Goal: Information Seeking & Learning: Learn about a topic

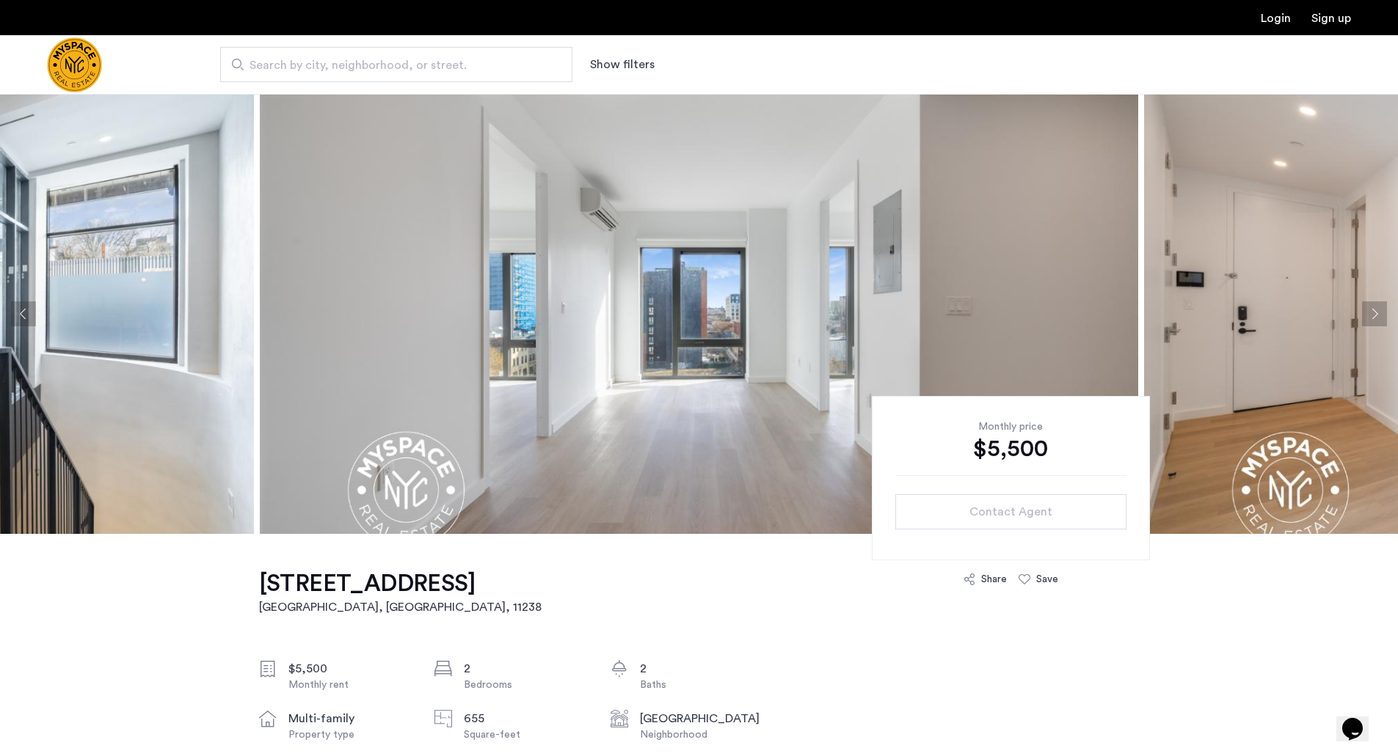
click at [1373, 307] on button "Next apartment" at bounding box center [1374, 314] width 25 height 25
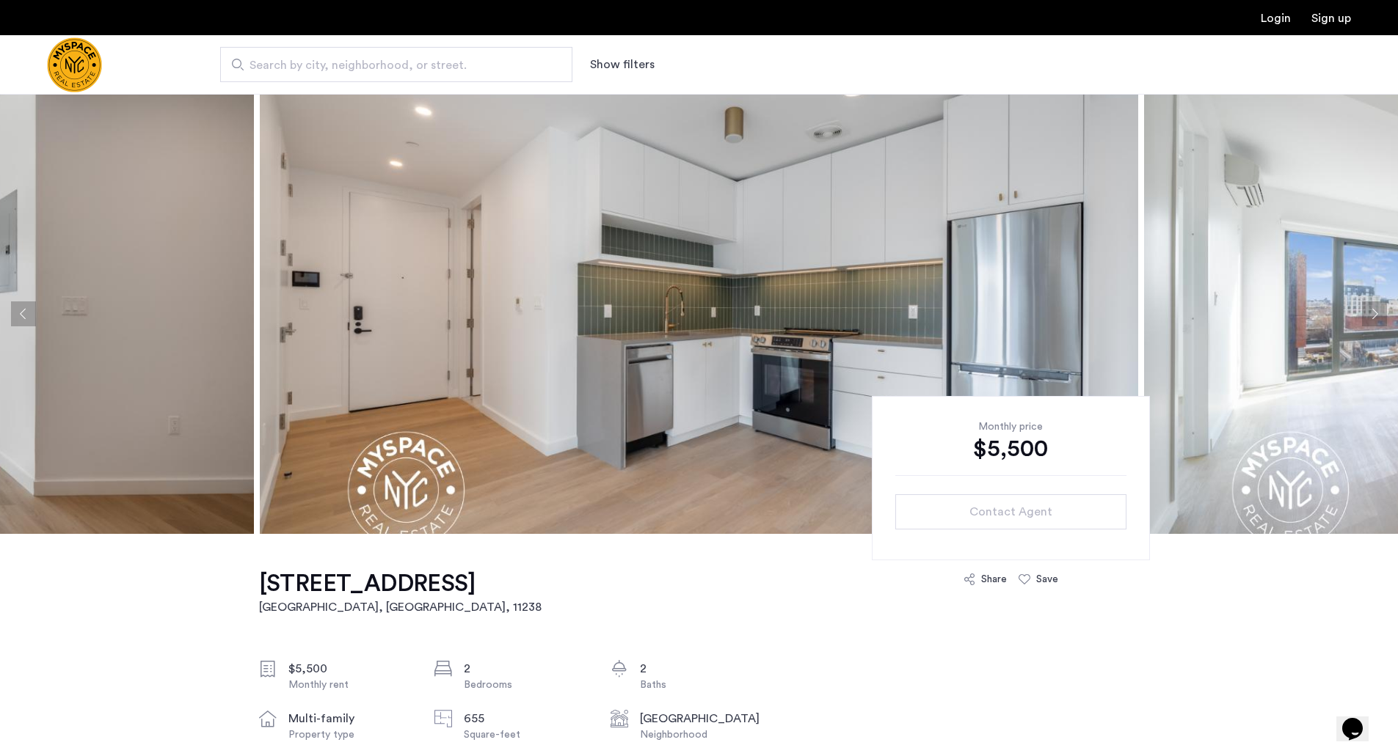
click at [1373, 307] on button "Next apartment" at bounding box center [1374, 314] width 25 height 25
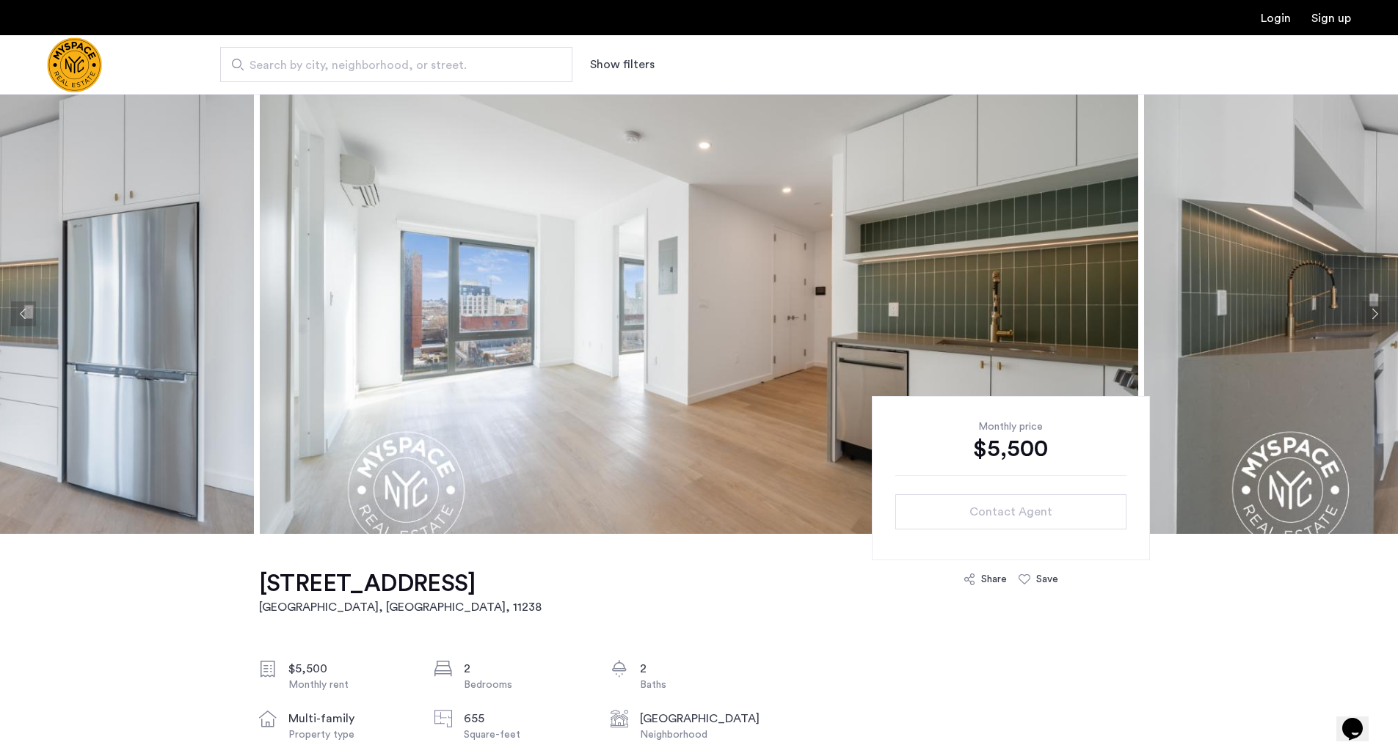
click at [1373, 307] on button "Next apartment" at bounding box center [1374, 314] width 25 height 25
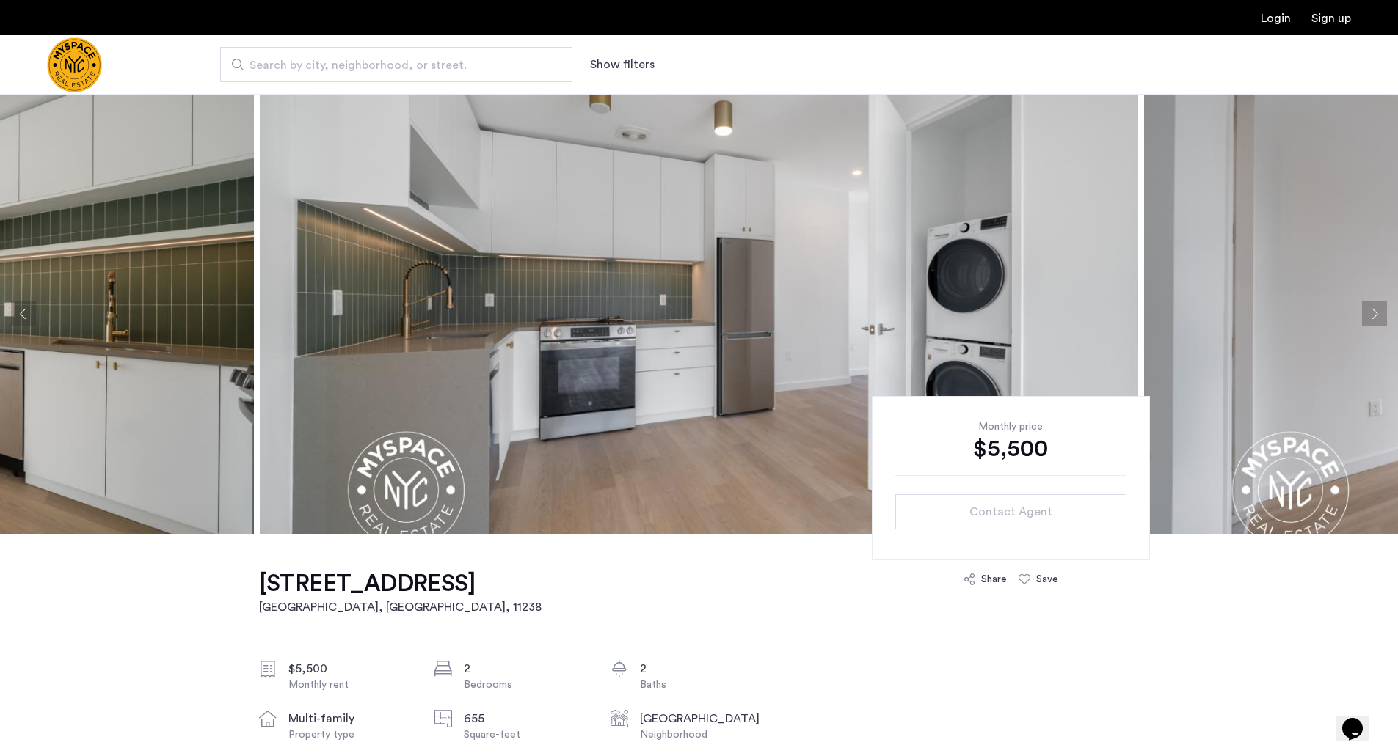
click at [1373, 307] on button "Next apartment" at bounding box center [1374, 314] width 25 height 25
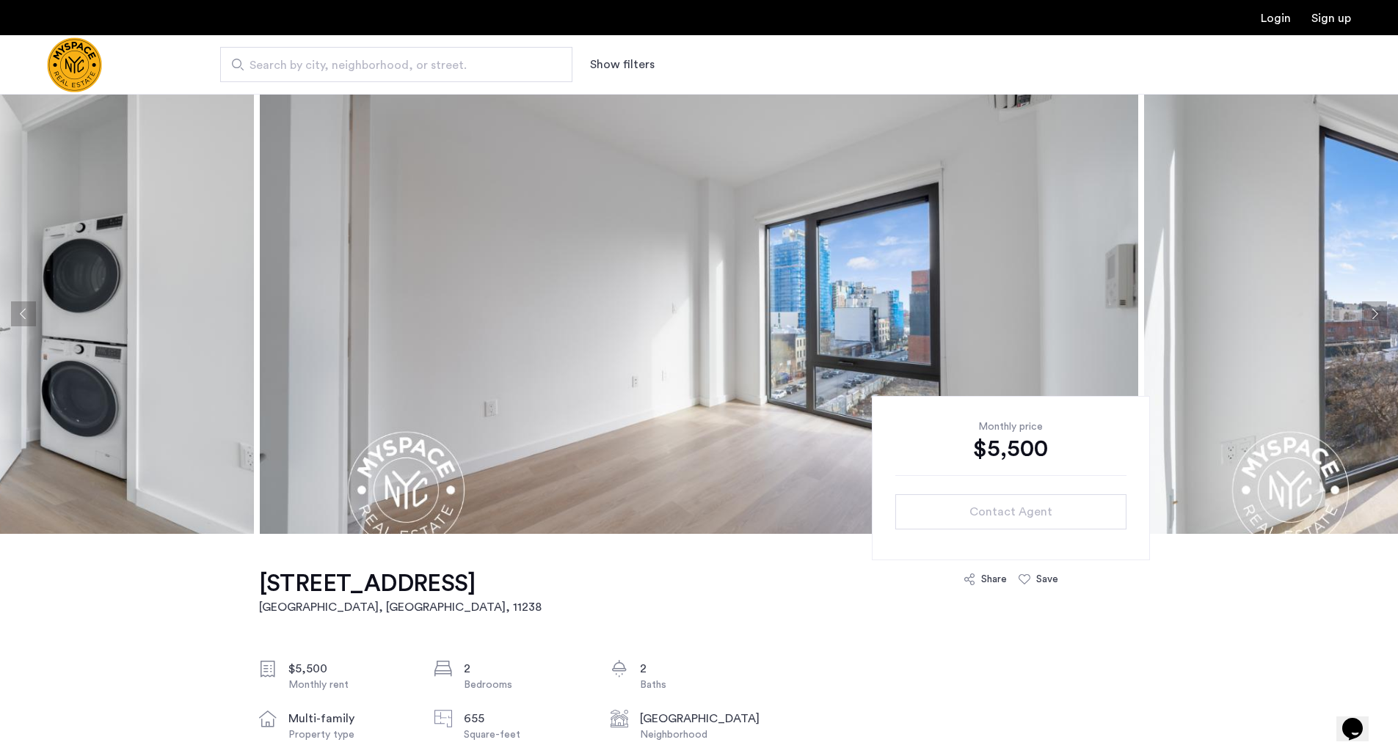
click at [1373, 307] on button "Next apartment" at bounding box center [1374, 314] width 25 height 25
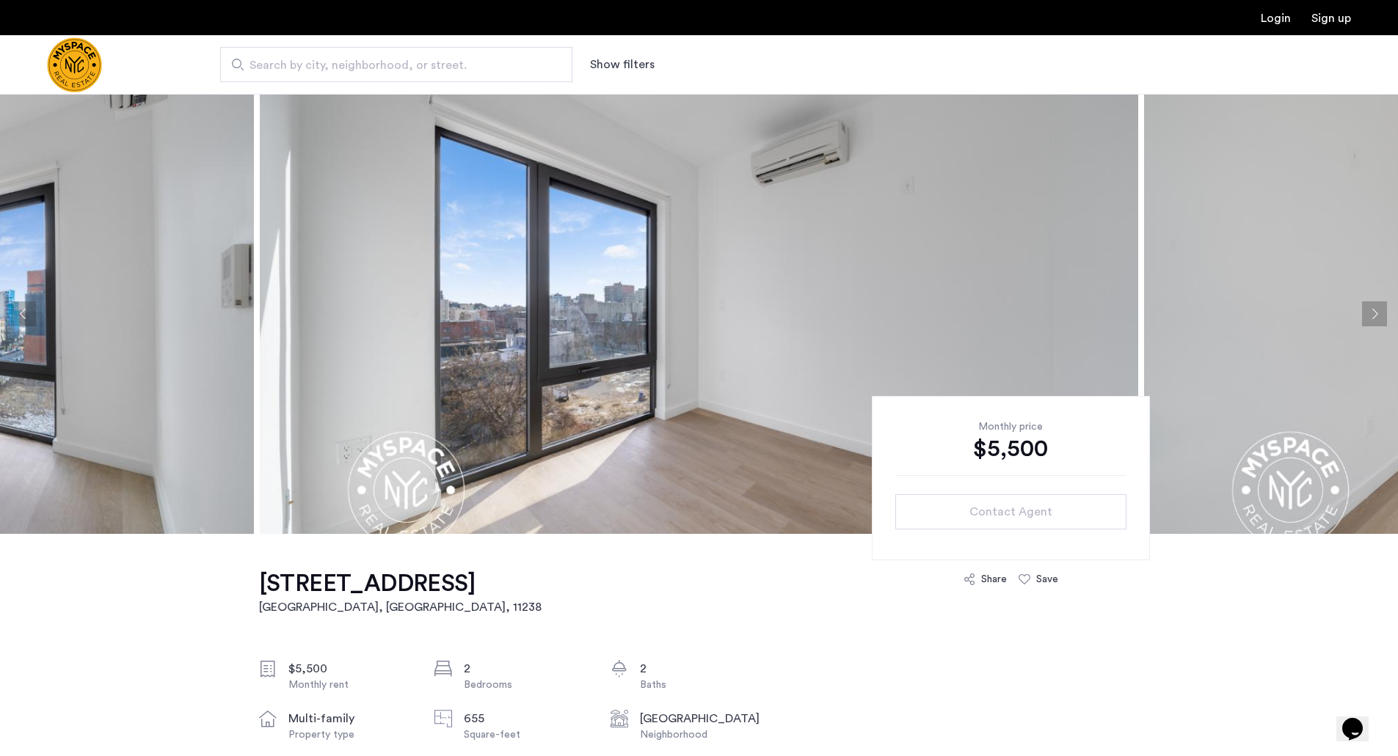
click at [1373, 307] on button "Next apartment" at bounding box center [1374, 314] width 25 height 25
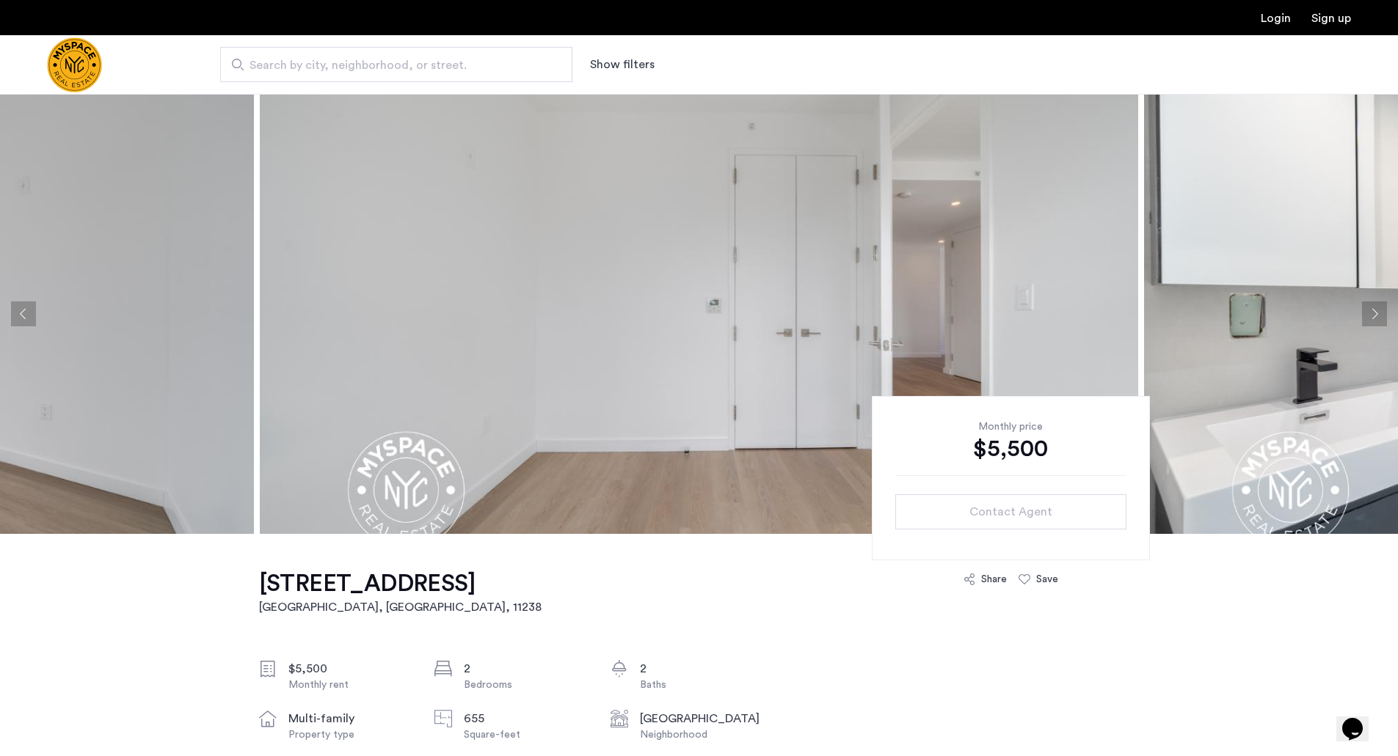
click at [1373, 307] on button "Next apartment" at bounding box center [1374, 314] width 25 height 25
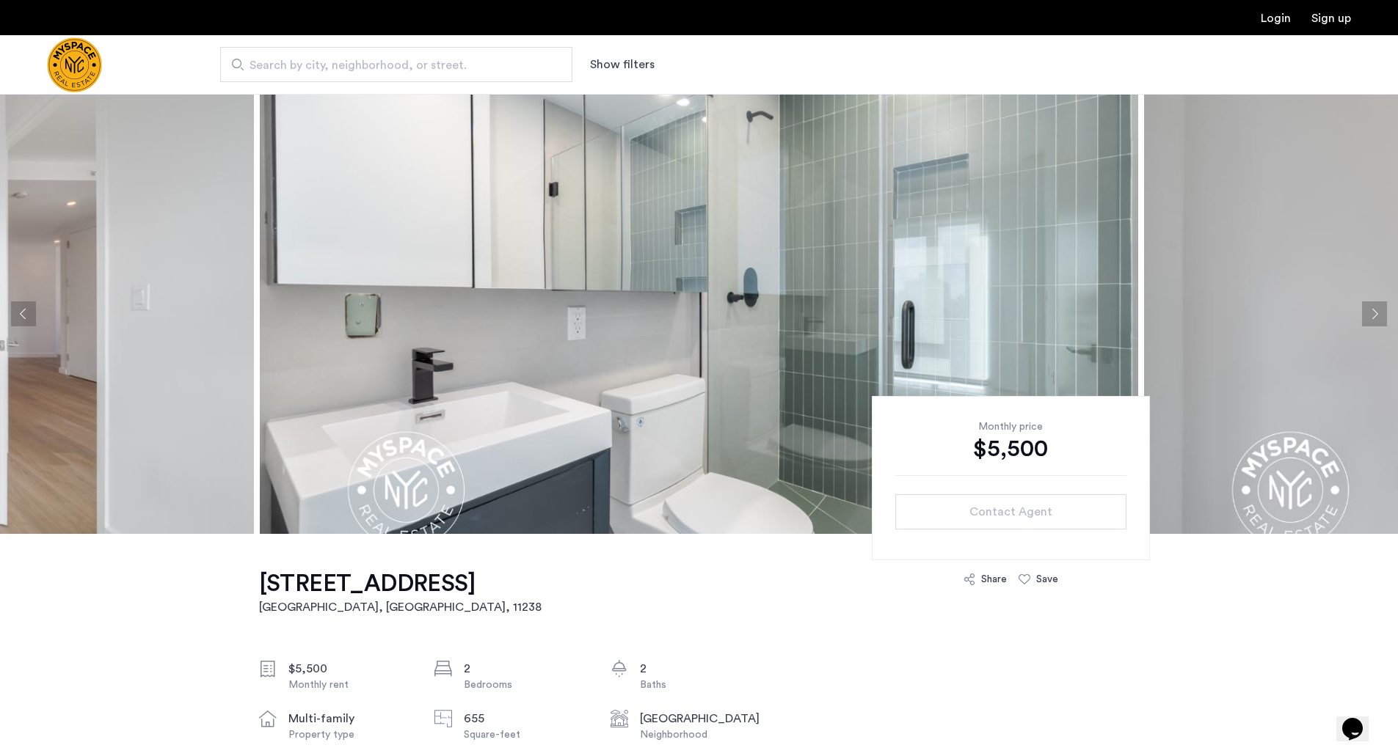
click at [1373, 307] on button "Next apartment" at bounding box center [1374, 314] width 25 height 25
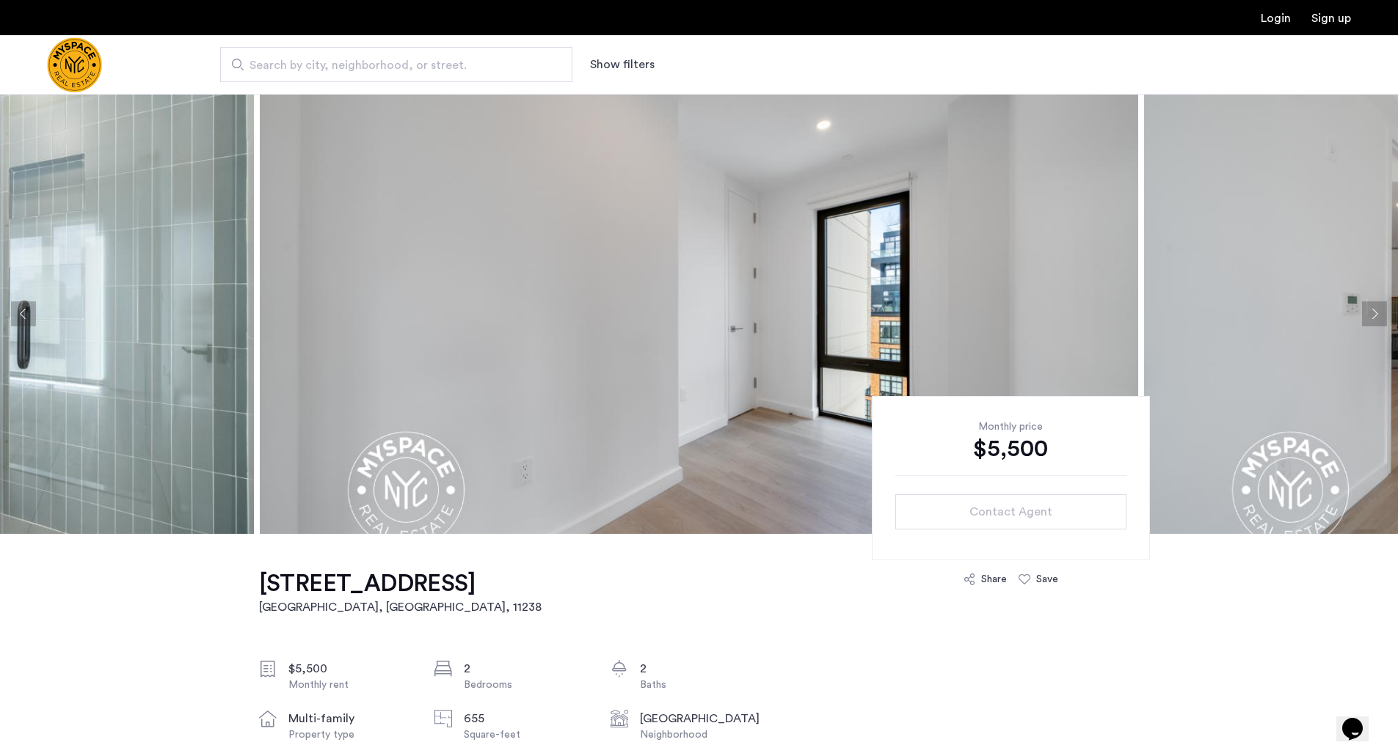
click at [1373, 307] on button "Next apartment" at bounding box center [1374, 314] width 25 height 25
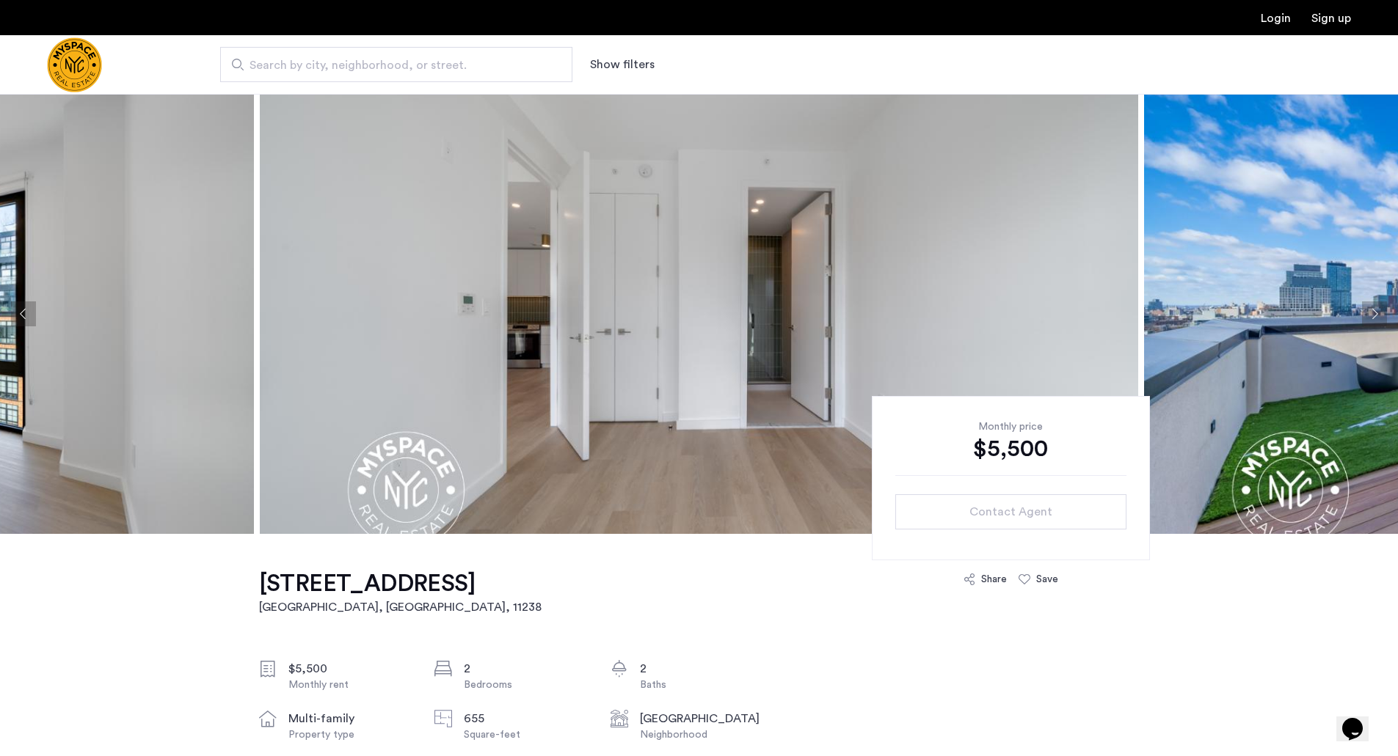
click at [1373, 307] on button "Next apartment" at bounding box center [1374, 314] width 25 height 25
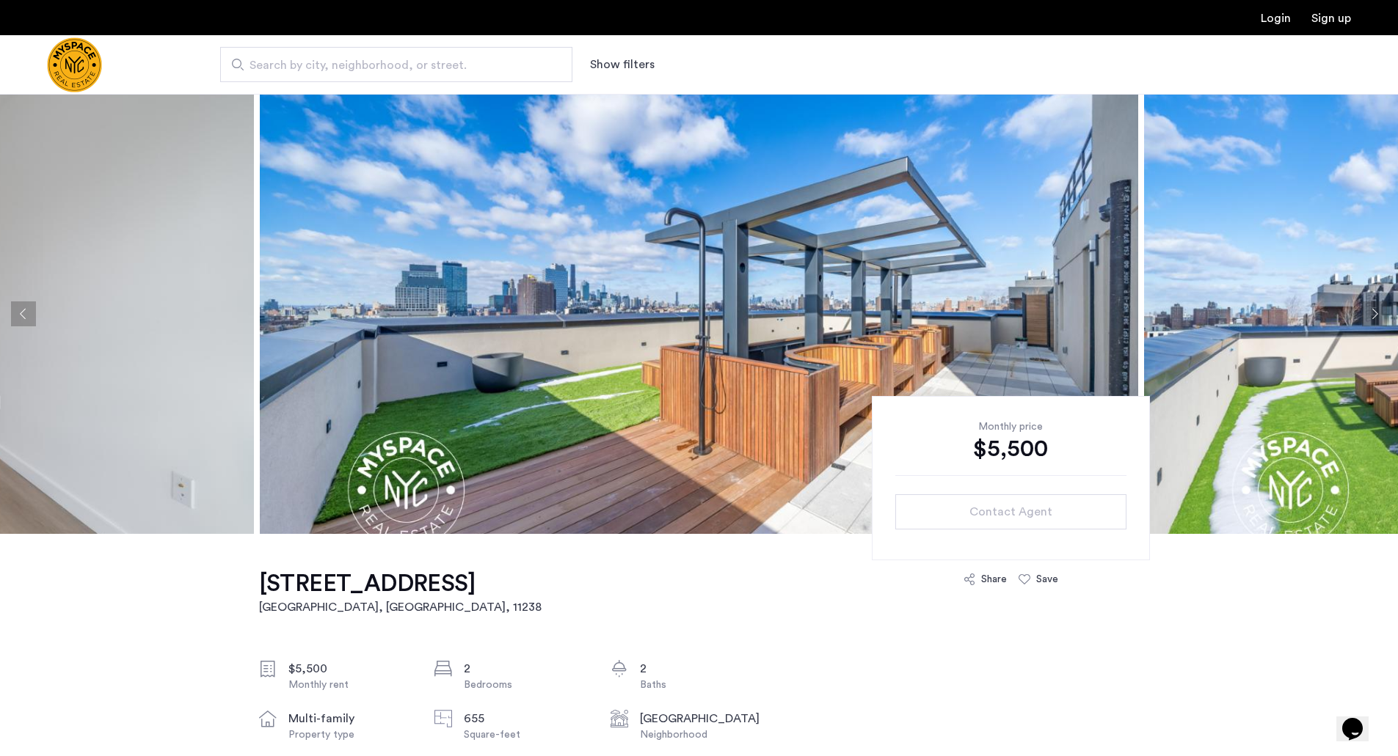
click at [1373, 307] on button "Next apartment" at bounding box center [1374, 314] width 25 height 25
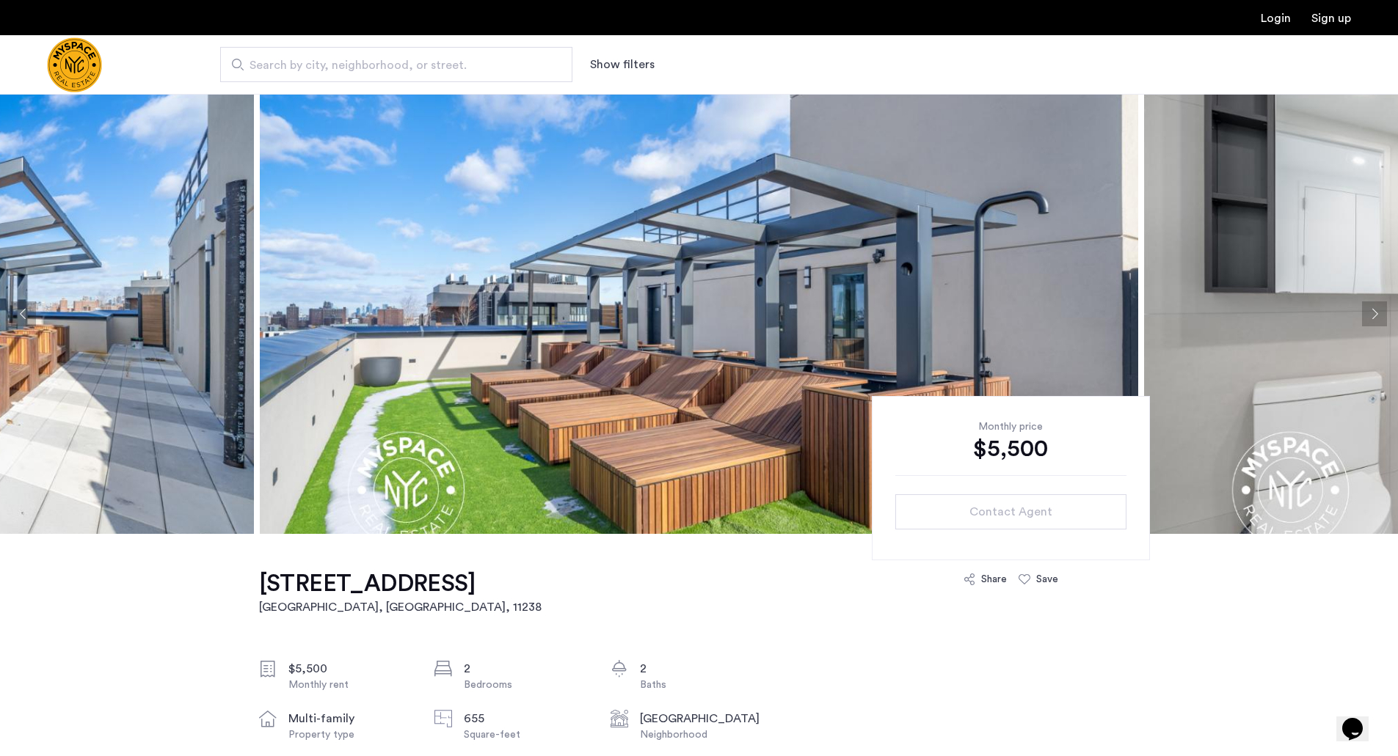
click at [1373, 307] on button "Next apartment" at bounding box center [1374, 314] width 25 height 25
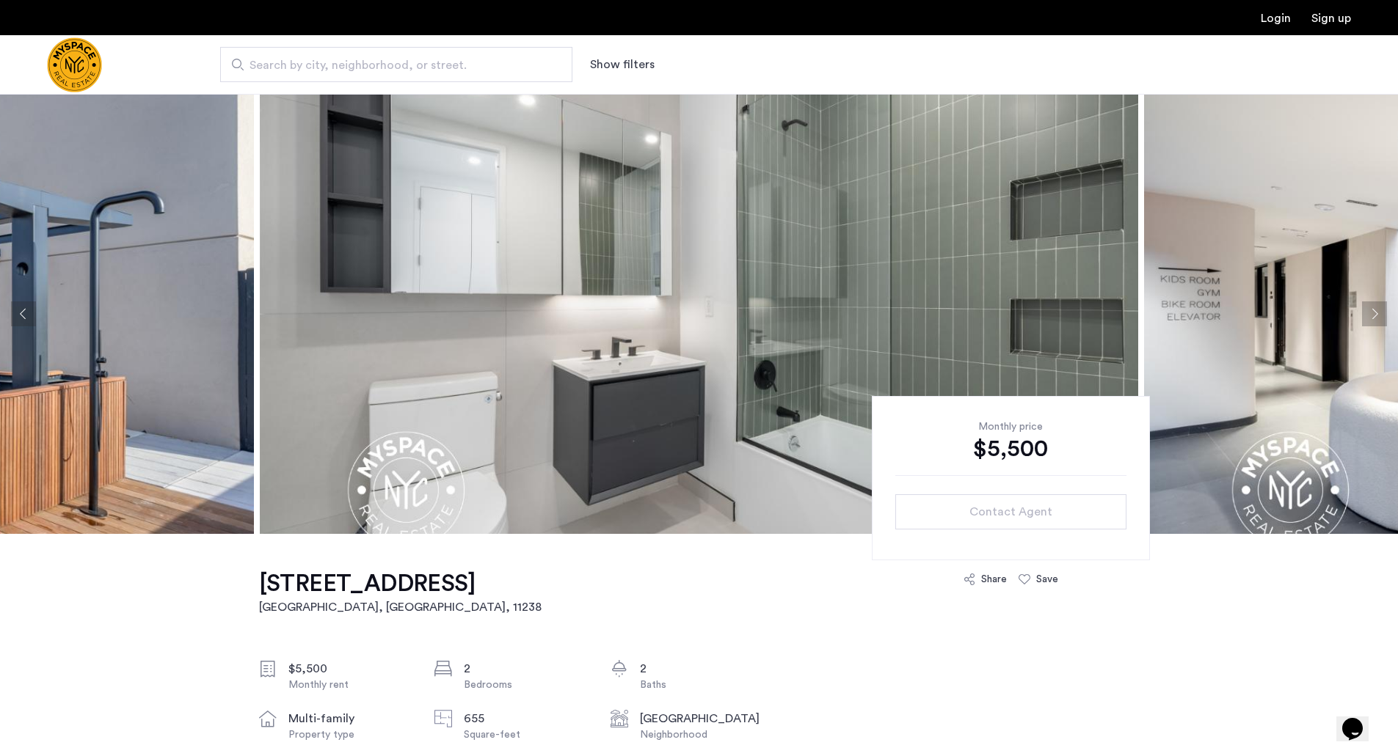
click at [1370, 307] on button "Next apartment" at bounding box center [1374, 314] width 25 height 25
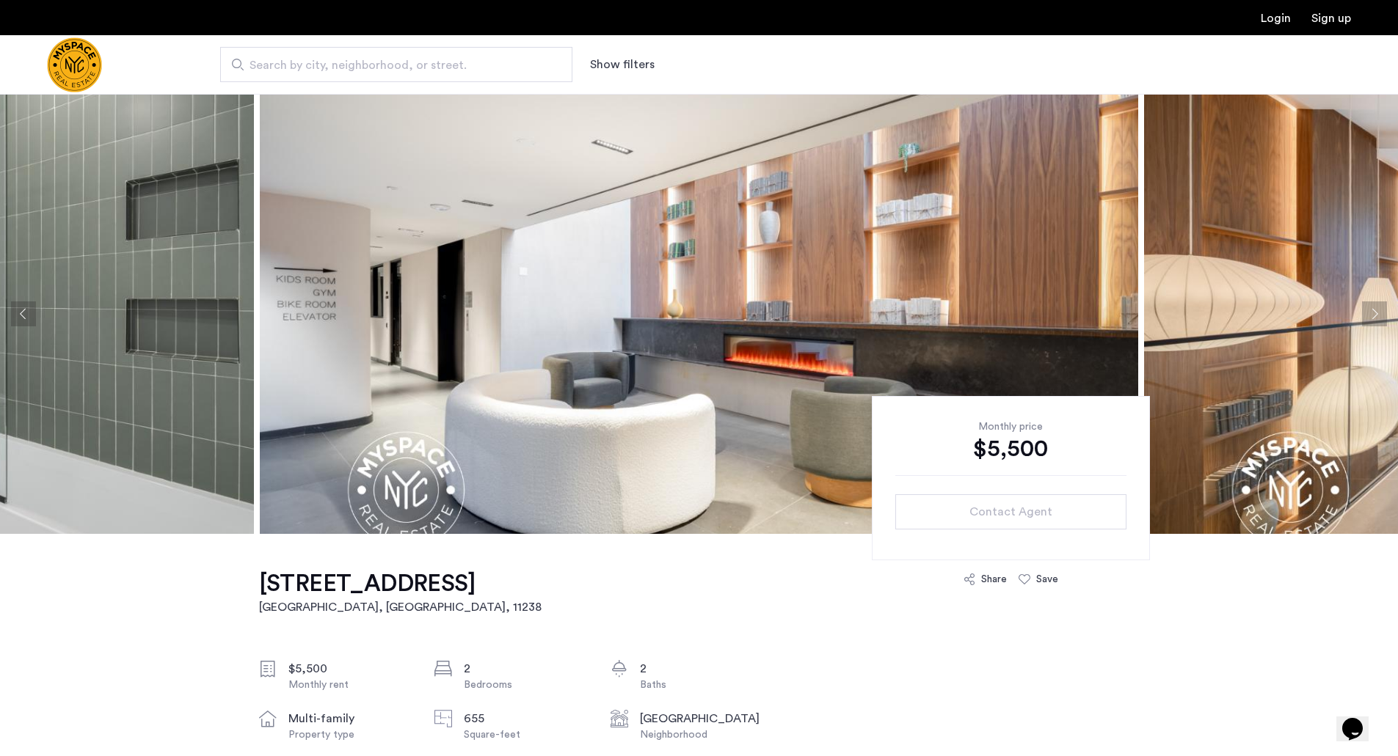
click at [1380, 313] on button "Next apartment" at bounding box center [1374, 314] width 25 height 25
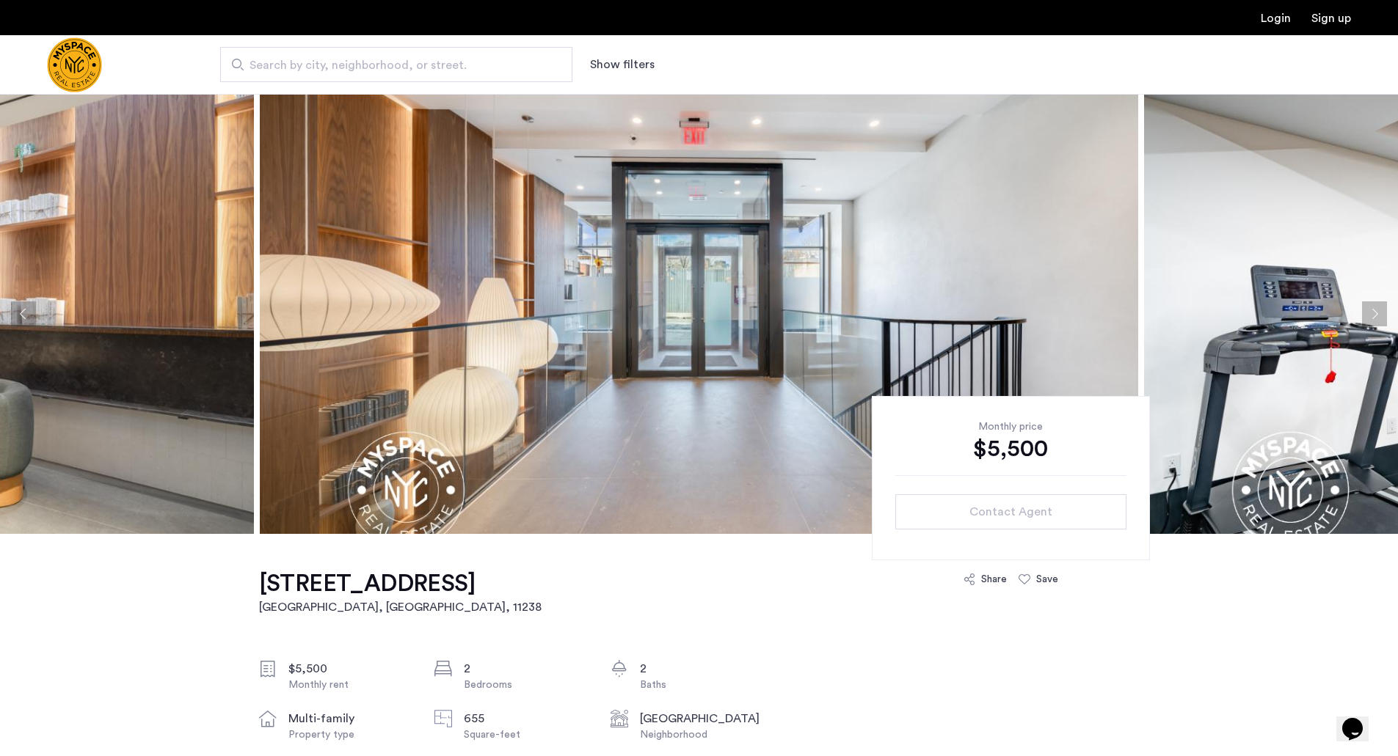
click at [1380, 313] on button "Next apartment" at bounding box center [1374, 314] width 25 height 25
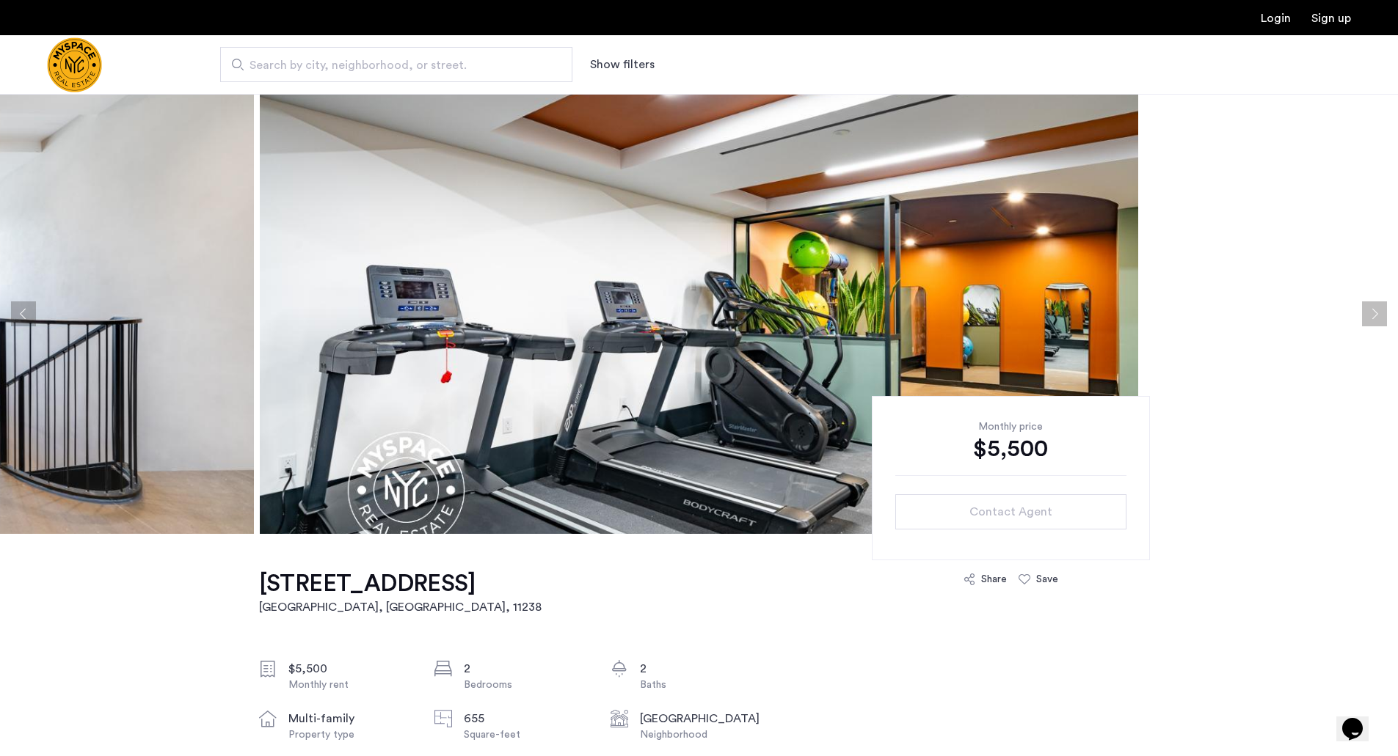
click at [1380, 313] on button "Next apartment" at bounding box center [1374, 314] width 25 height 25
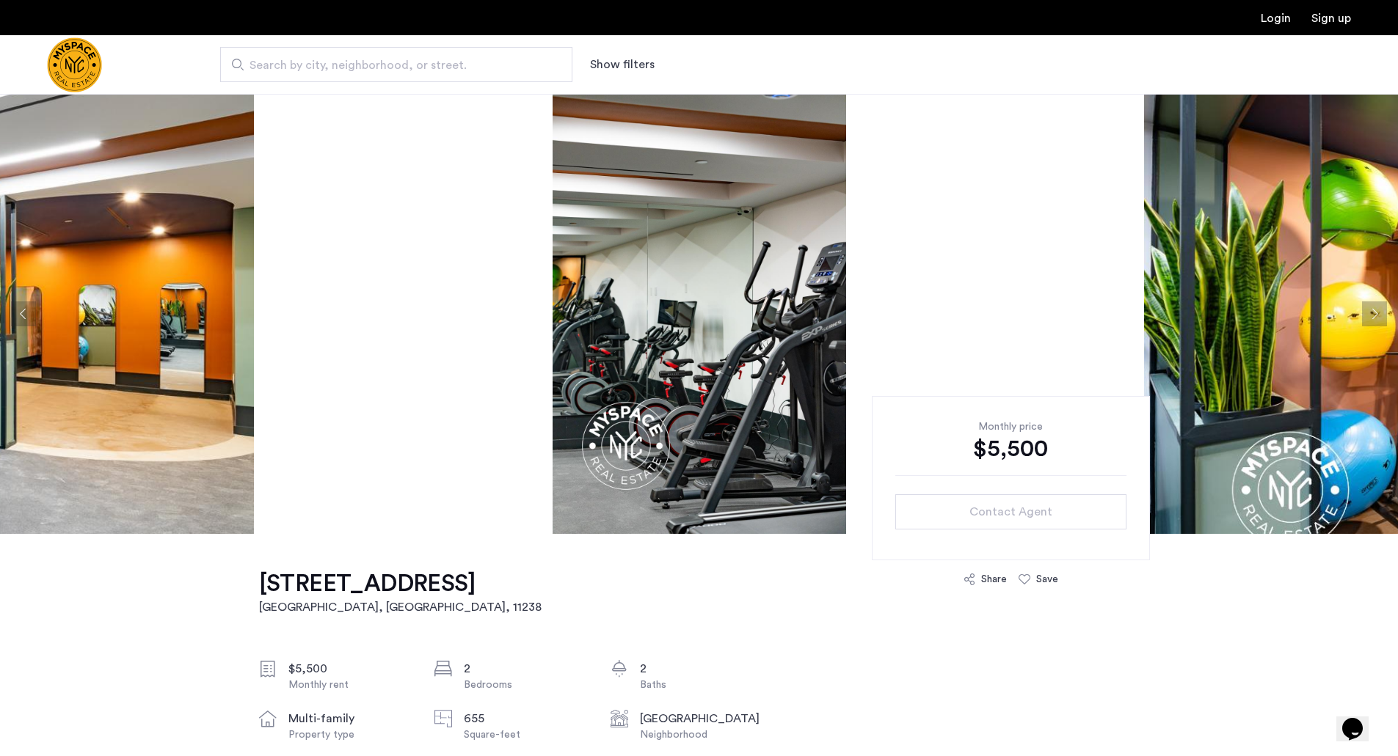
click at [1380, 313] on button "Next apartment" at bounding box center [1374, 314] width 25 height 25
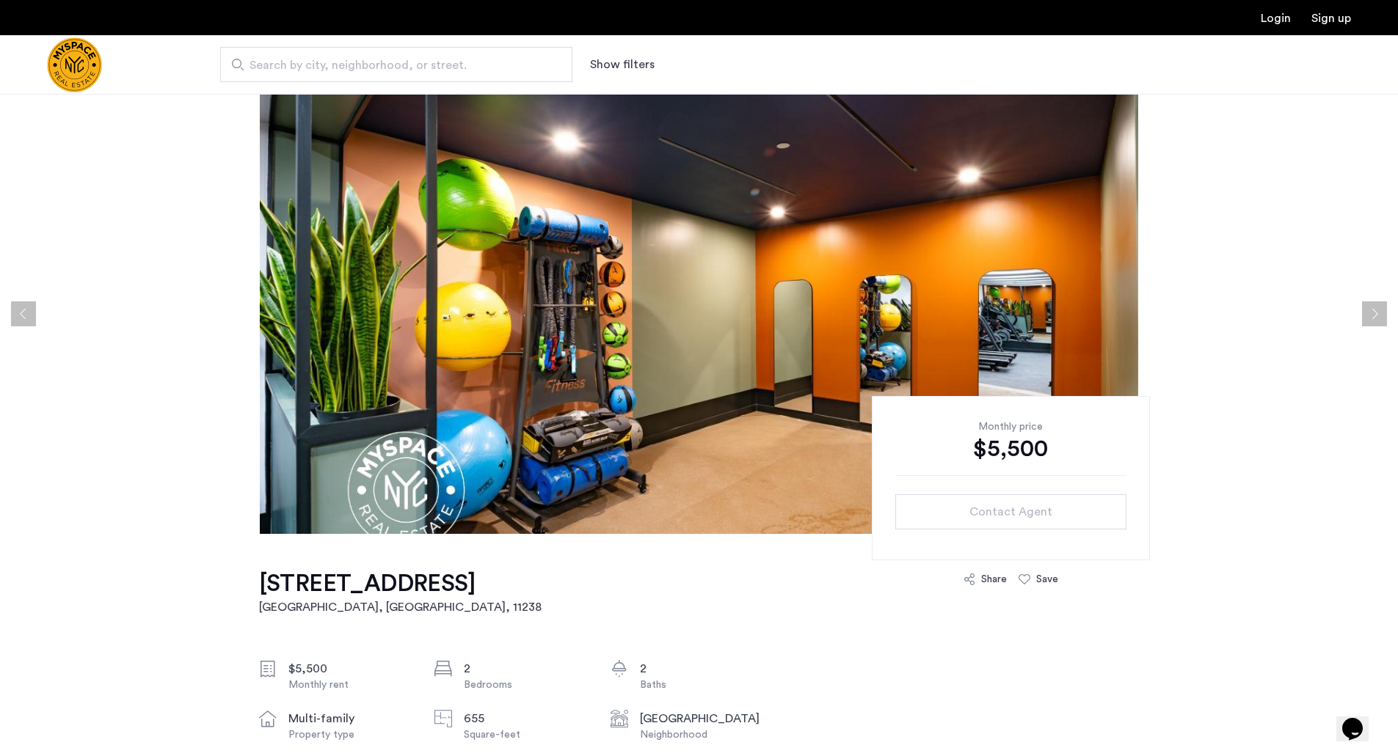
click at [1380, 313] on button "Next apartment" at bounding box center [1374, 314] width 25 height 25
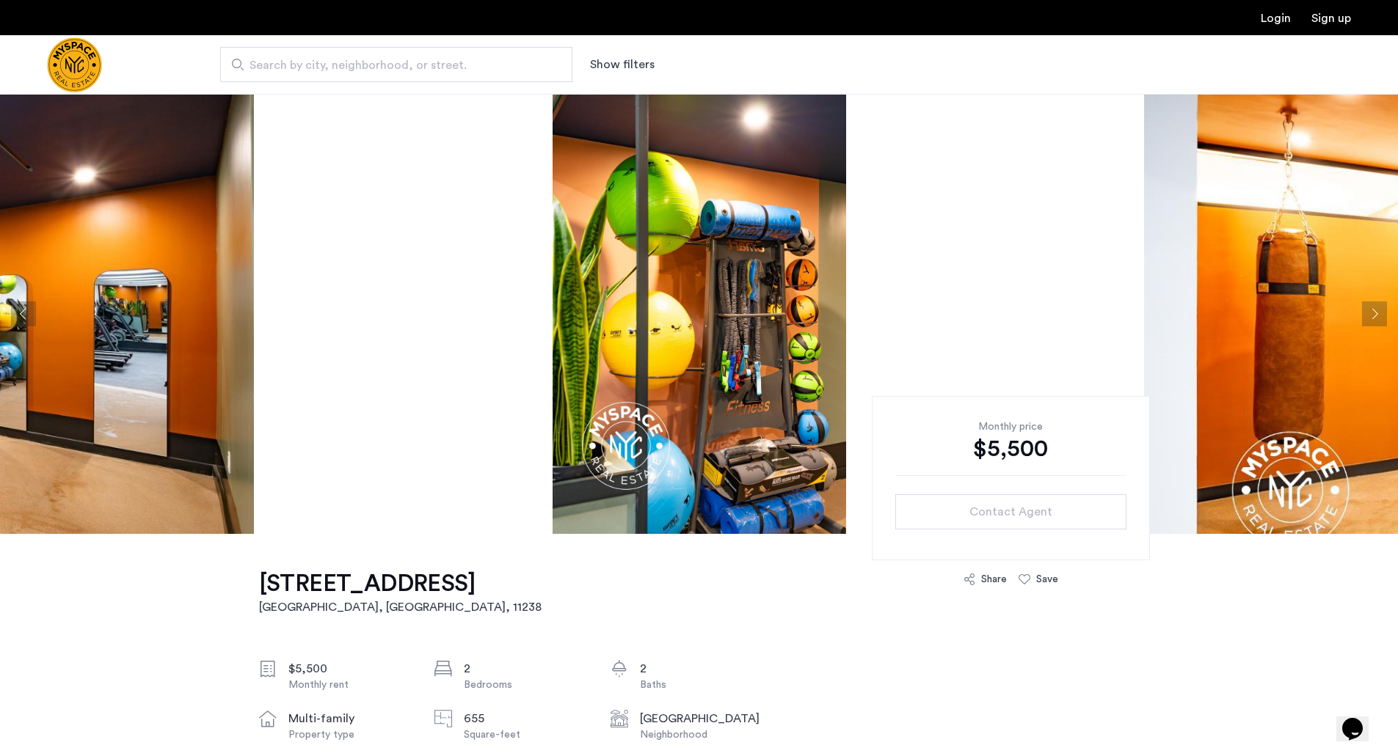
click at [1380, 313] on button "Next apartment" at bounding box center [1374, 314] width 25 height 25
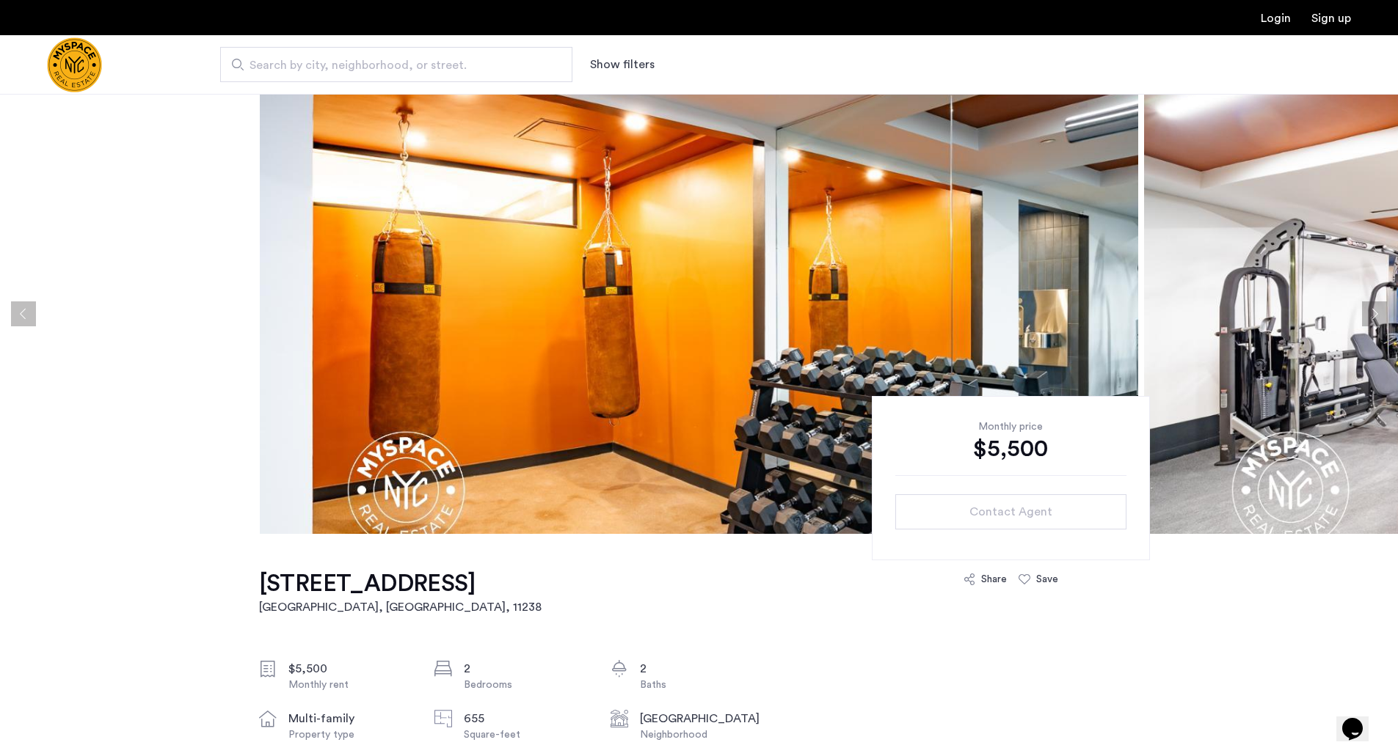
drag, startPoint x: 1380, startPoint y: 313, endPoint x: 1141, endPoint y: 141, distance: 294.8
click at [1381, 315] on button "Next apartment" at bounding box center [1374, 314] width 25 height 25
